Goal: Task Accomplishment & Management: Manage account settings

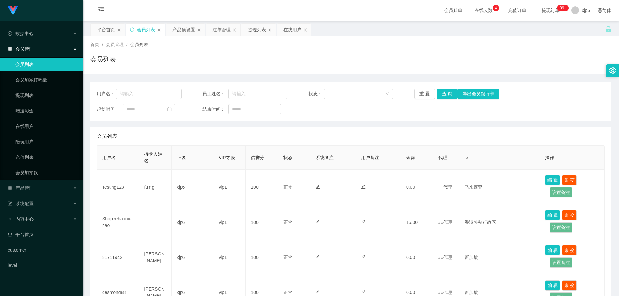
scroll to position [115, 0]
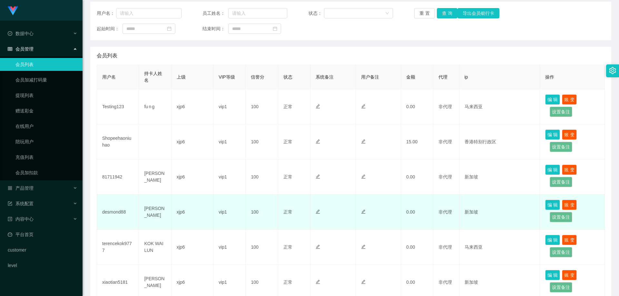
scroll to position [65, 0]
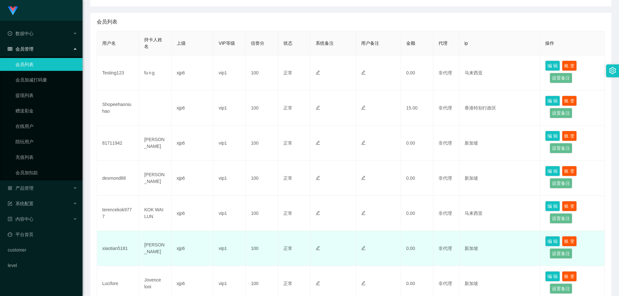
scroll to position [82, 0]
